Goal: Task Accomplishment & Management: Manage account settings

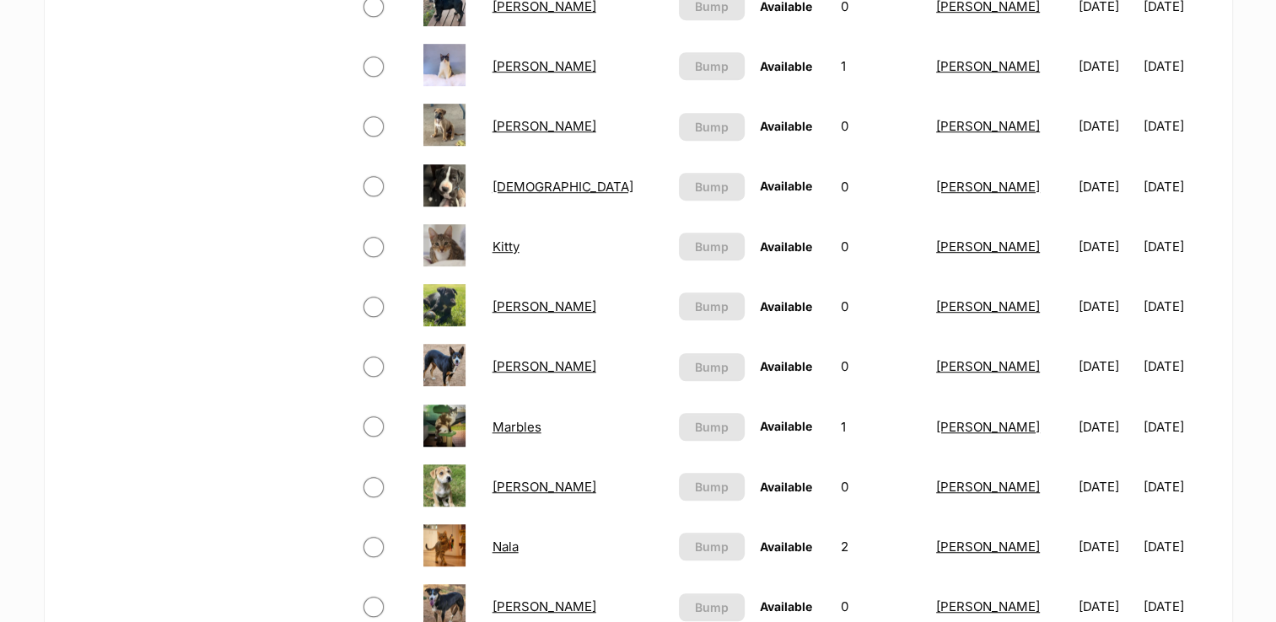
scroll to position [1633, 0]
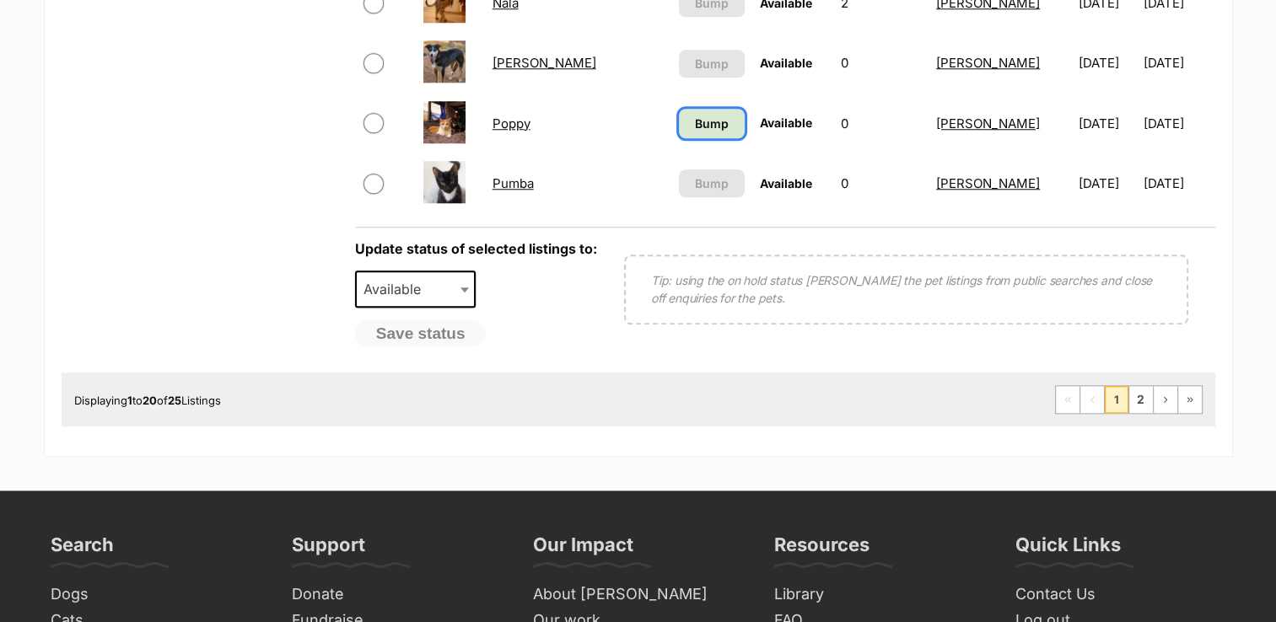
click at [695, 117] on span "Bump" at bounding box center [712, 124] width 34 height 18
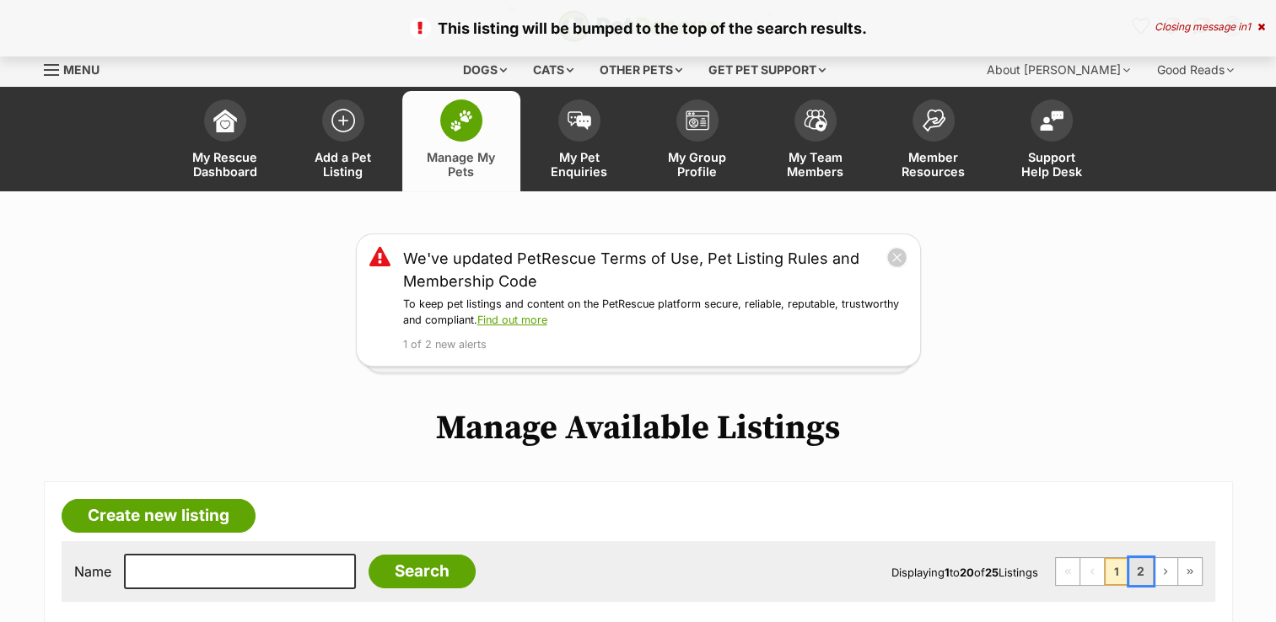
click at [1146, 572] on link "2" at bounding box center [1141, 571] width 24 height 27
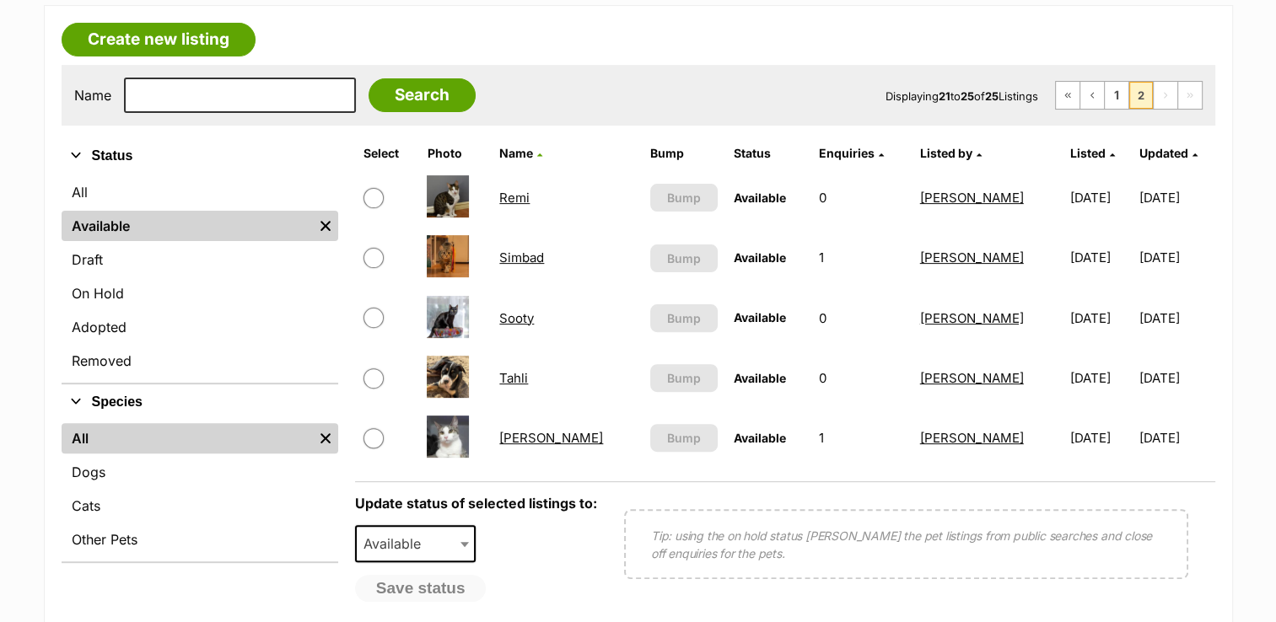
scroll to position [443, 0]
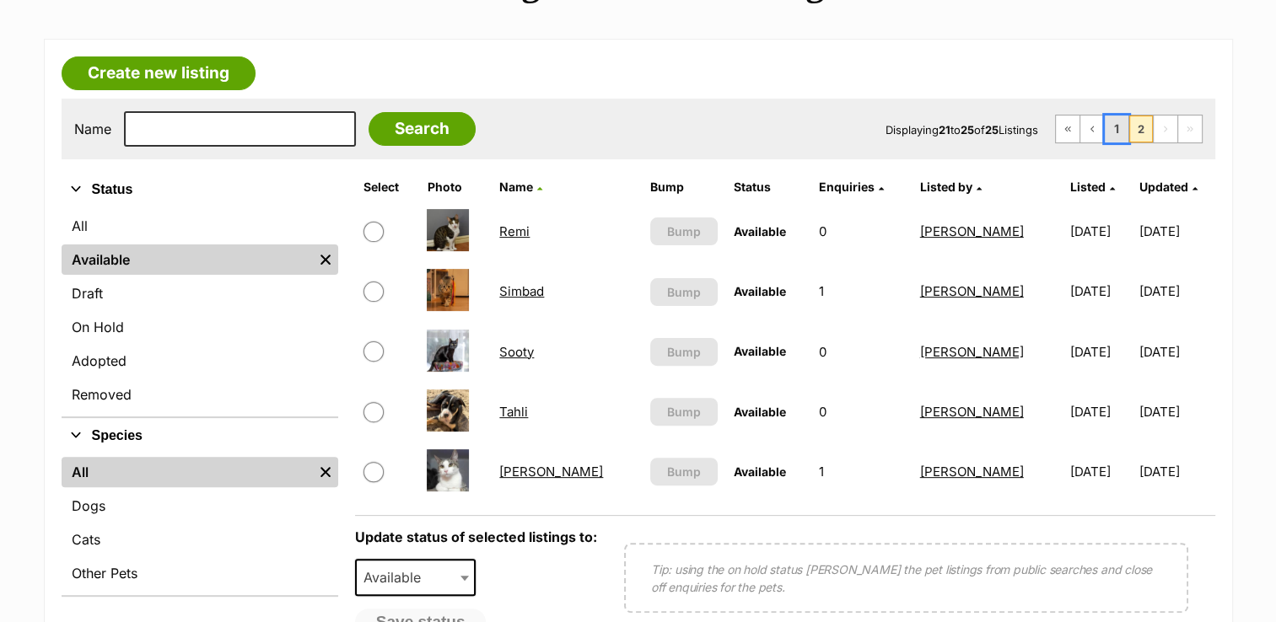
click at [1117, 126] on link "1" at bounding box center [1117, 129] width 24 height 27
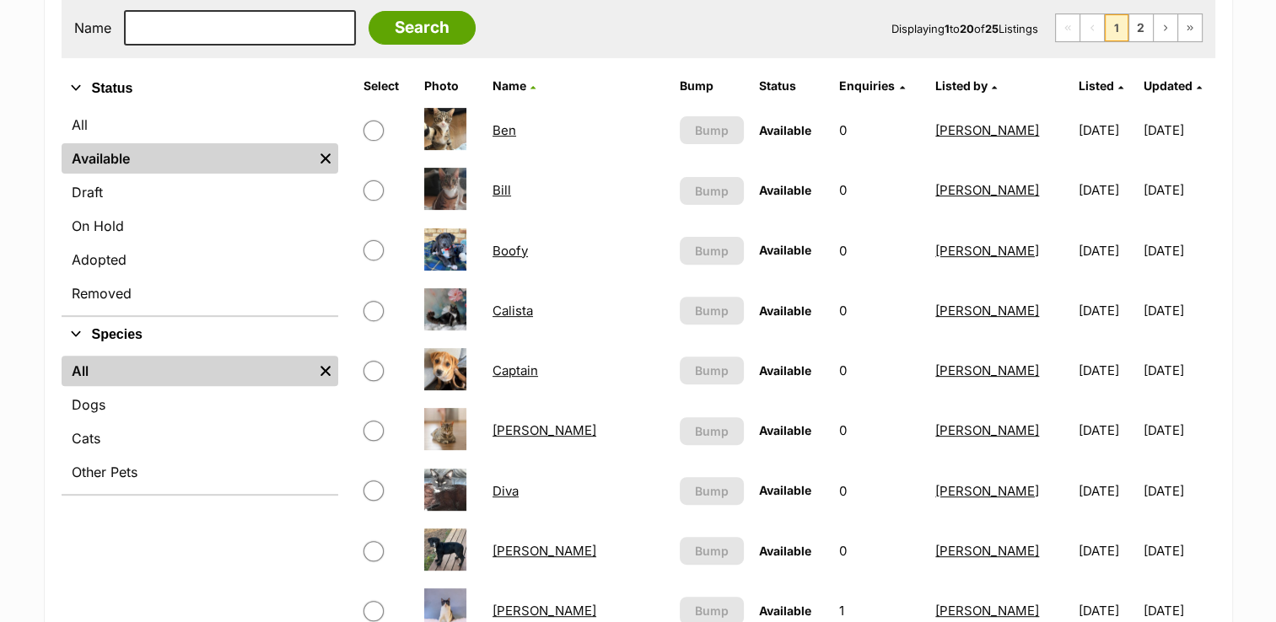
scroll to position [1089, 0]
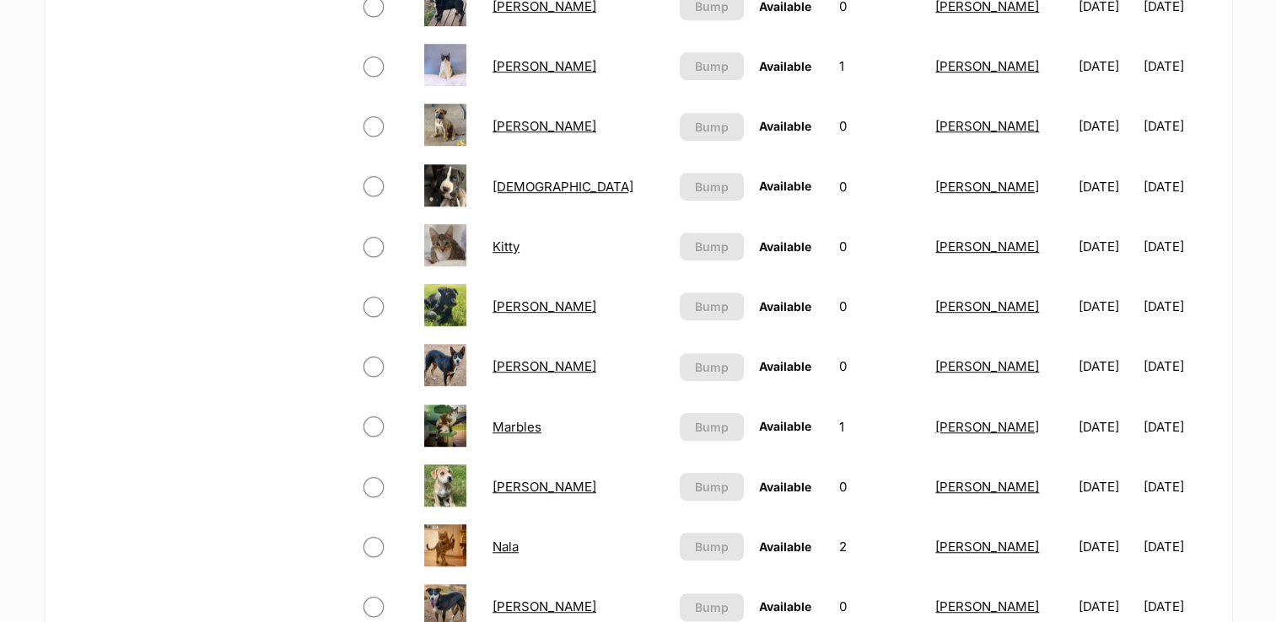
click at [533, 361] on link "[PERSON_NAME]" at bounding box center [544, 366] width 104 height 16
click at [530, 488] on link "[PERSON_NAME]" at bounding box center [544, 487] width 104 height 16
